Goal: Book appointment/travel/reservation

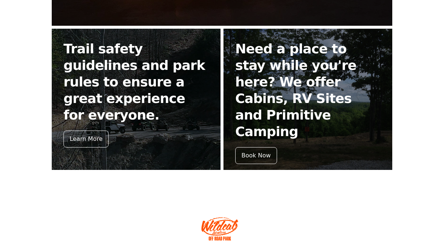
scroll to position [324, 0]
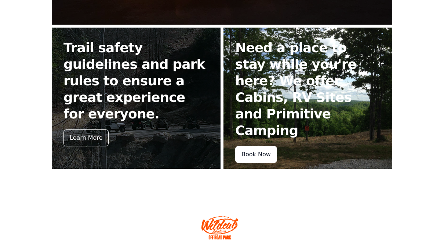
click at [268, 146] on div "Book Now" at bounding box center [256, 154] width 42 height 17
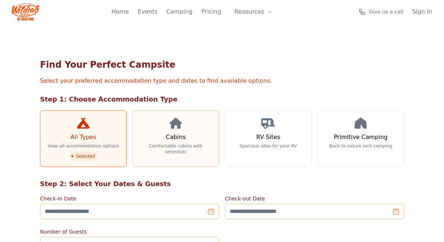
click at [183, 133] on h3 "Cabins" at bounding box center [176, 137] width 20 height 9
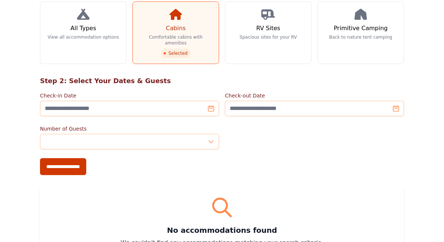
scroll to position [113, 0]
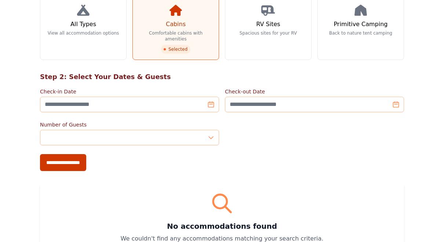
click at [168, 93] on form "**********" at bounding box center [222, 129] width 364 height 83
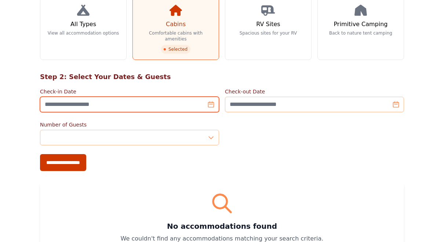
click at [164, 97] on input "Check-in Date" at bounding box center [129, 104] width 179 height 15
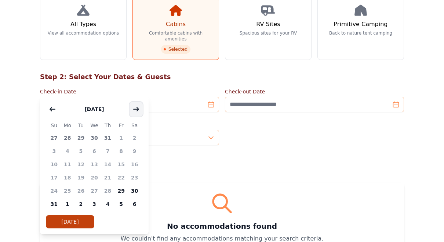
click at [137, 106] on icon "button" at bounding box center [136, 109] width 6 height 6
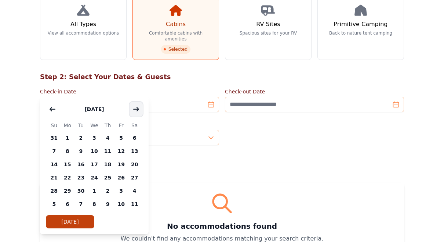
click at [137, 106] on icon "button" at bounding box center [136, 109] width 6 height 6
click at [137, 105] on button "button" at bounding box center [136, 109] width 13 height 15
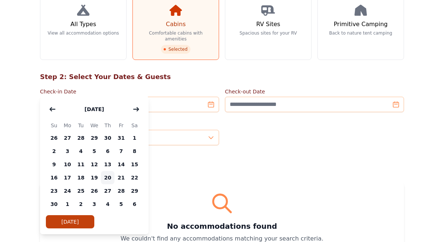
click at [112, 178] on span "20" at bounding box center [108, 177] width 14 height 13
type input "**********"
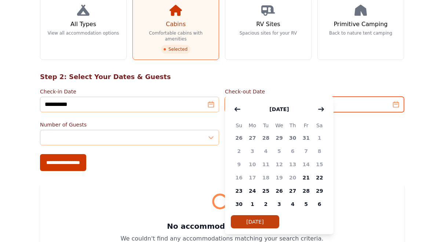
click at [236, 97] on input "Check-out Date" at bounding box center [314, 104] width 179 height 15
click at [240, 193] on span "23" at bounding box center [239, 190] width 14 height 13
type input "**********"
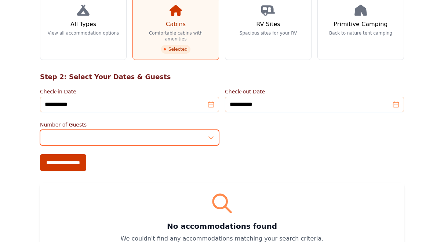
click at [125, 130] on input "*" at bounding box center [129, 137] width 179 height 15
click at [210, 130] on input "*" at bounding box center [129, 137] width 179 height 15
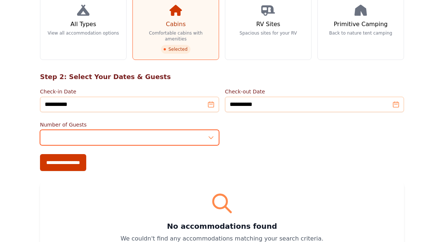
type input "*"
click at [210, 130] on input "*" at bounding box center [129, 137] width 179 height 15
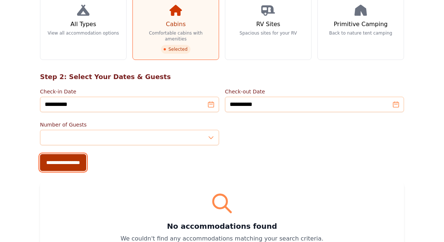
click at [86, 154] on input "**********" at bounding box center [63, 162] width 46 height 17
type input "**********"
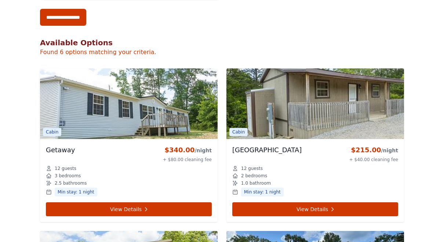
scroll to position [283, 0]
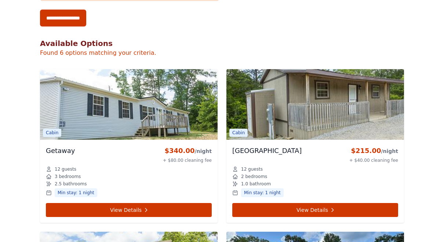
click at [27, 161] on div "**********" at bounding box center [222, 168] width 444 height 854
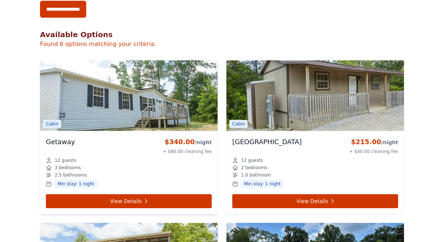
scroll to position [290, 0]
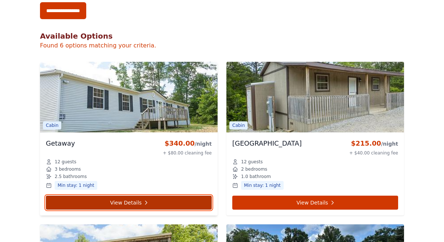
click at [130, 195] on link "View Details" at bounding box center [129, 202] width 166 height 14
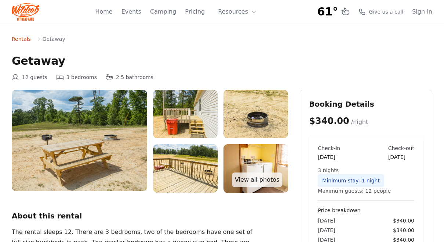
click at [22, 38] on link "Rentals" at bounding box center [21, 38] width 19 height 7
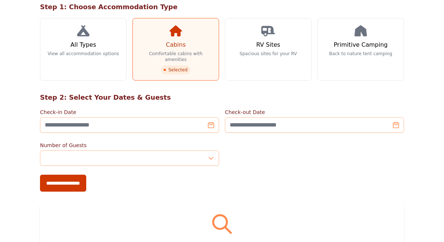
scroll to position [91, 0]
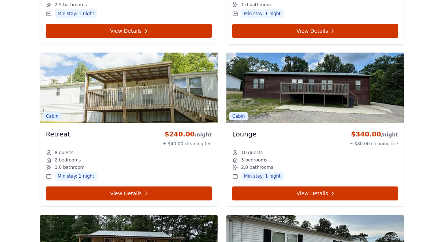
scroll to position [462, 0]
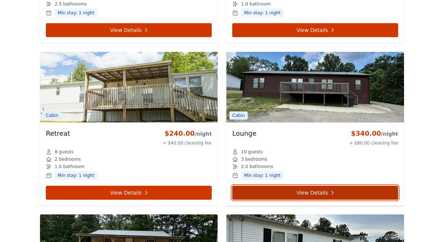
click at [290, 185] on link "View Details" at bounding box center [315, 192] width 166 height 14
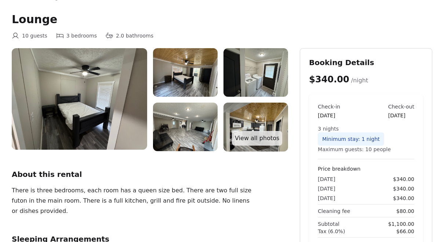
scroll to position [42, 0]
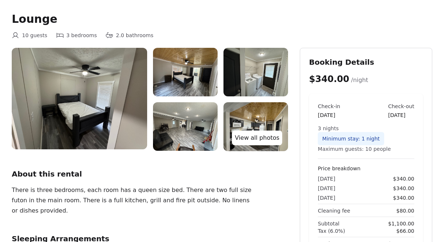
click at [259, 135] on link "View all photos" at bounding box center [257, 137] width 50 height 15
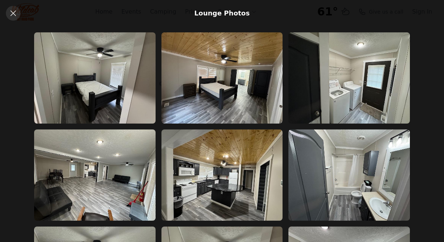
click at [13, 15] on icon at bounding box center [13, 13] width 9 height 9
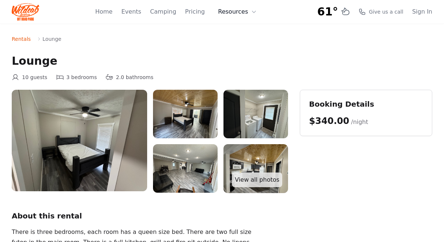
click at [235, 12] on button "Resources" at bounding box center [238, 11] width 48 height 15
click at [195, 10] on link "Pricing" at bounding box center [195, 11] width 20 height 9
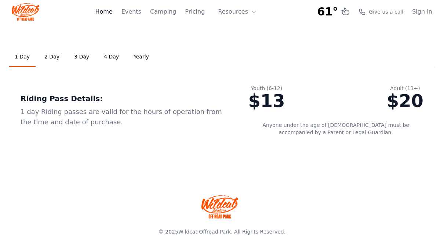
click at [105, 11] on link "Home" at bounding box center [103, 11] width 17 height 9
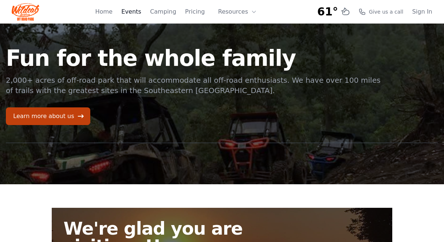
click at [134, 9] on link "Events" at bounding box center [132, 11] width 20 height 9
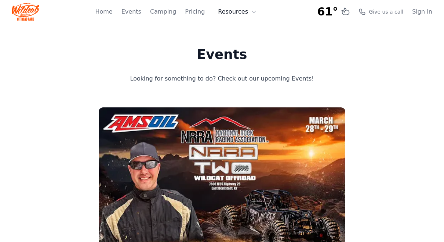
click at [240, 10] on button "Resources" at bounding box center [238, 11] width 48 height 15
click at [239, 43] on link "FAQ" at bounding box center [249, 43] width 70 height 13
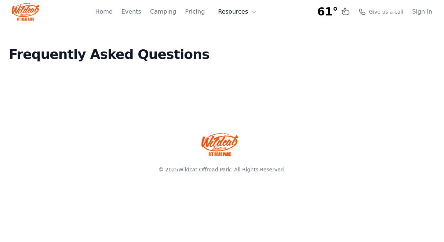
click at [245, 14] on button "Resources" at bounding box center [238, 11] width 48 height 15
click at [245, 30] on link "About" at bounding box center [249, 29] width 70 height 13
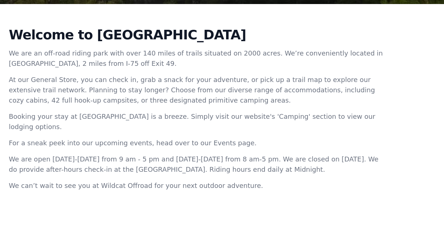
scroll to position [261, 0]
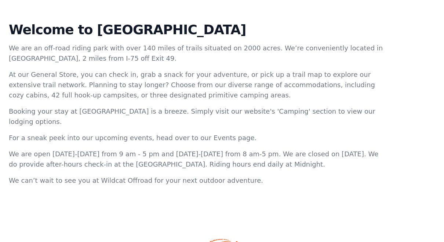
drag, startPoint x: 391, startPoint y: 56, endPoint x: 391, endPoint y: 45, distance: 11.0
click at [391, 45] on div "Welcome to [GEOGRAPHIC_DATA] We are an off-road riding park with over 140 miles…" at bounding box center [222, 107] width 444 height 216
click at [387, 57] on div "Welcome to [GEOGRAPHIC_DATA] We are an off-road riding park with over 140 miles…" at bounding box center [222, 107] width 444 height 216
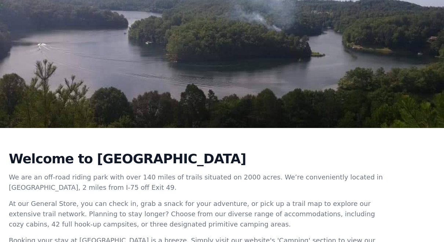
scroll to position [0, 0]
